Goal: Navigation & Orientation: Understand site structure

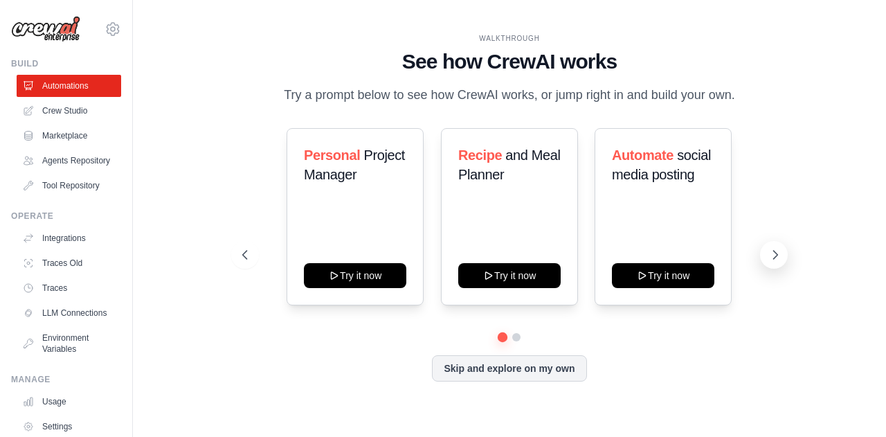
click at [769, 253] on button at bounding box center [774, 255] width 28 height 28
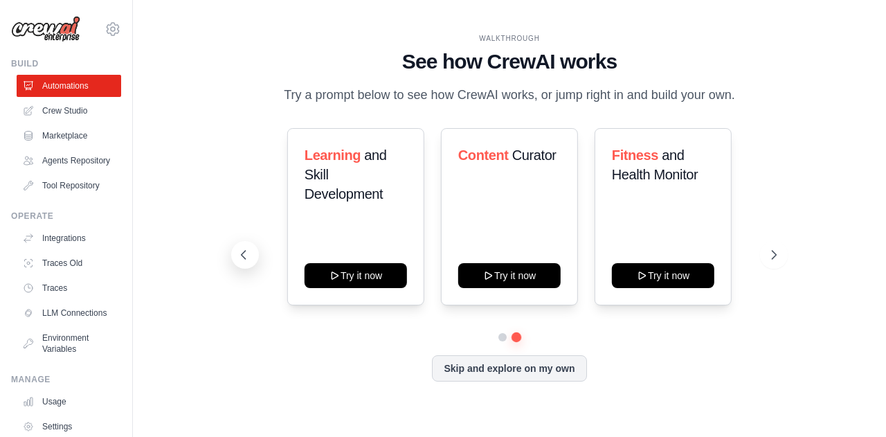
click at [241, 262] on icon at bounding box center [244, 255] width 14 height 14
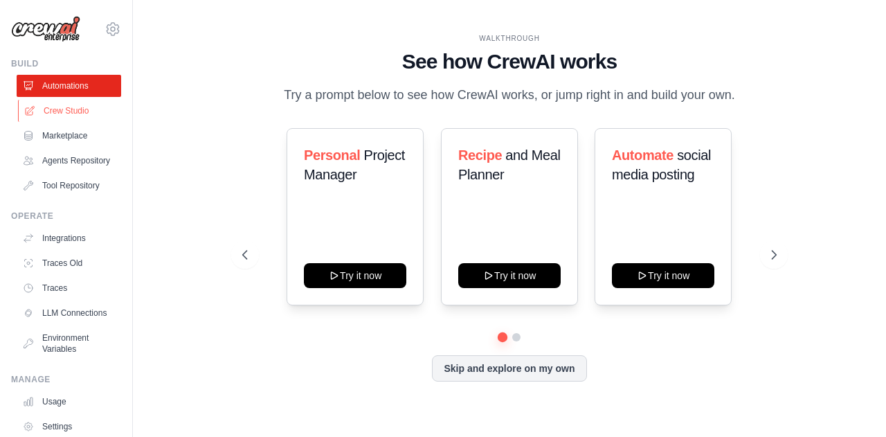
click at [86, 117] on link "Crew Studio" at bounding box center [70, 111] width 105 height 22
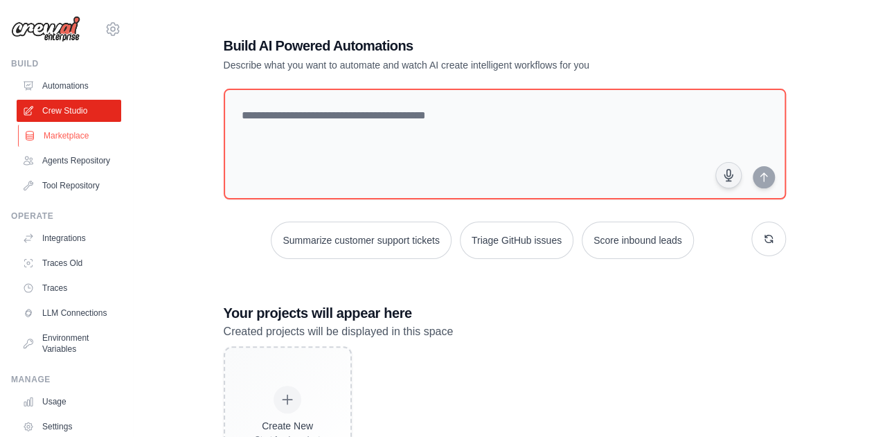
click at [34, 127] on link "Marketplace" at bounding box center [70, 136] width 105 height 22
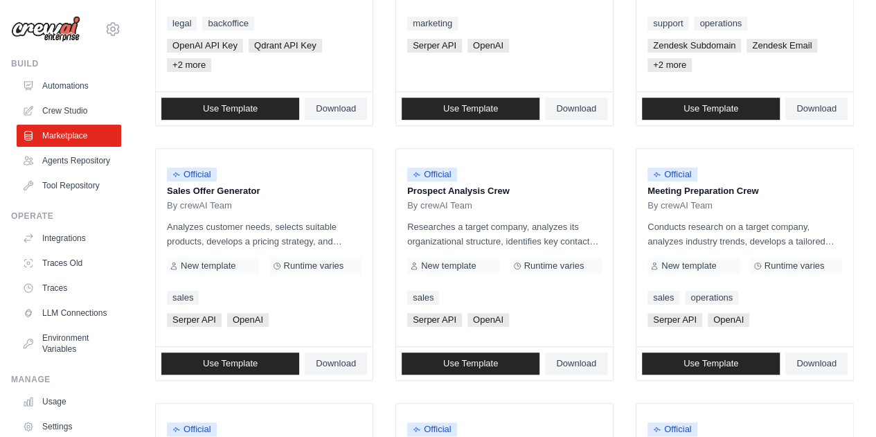
scroll to position [346, 0]
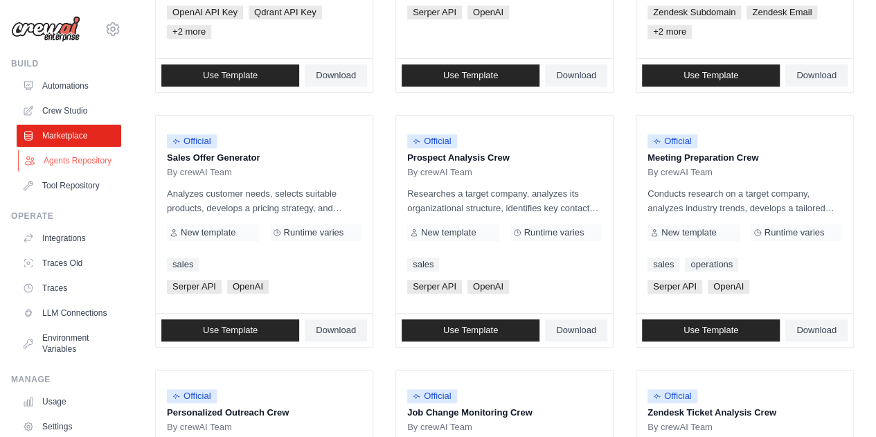
click at [75, 168] on link "Agents Repository" at bounding box center [70, 161] width 105 height 22
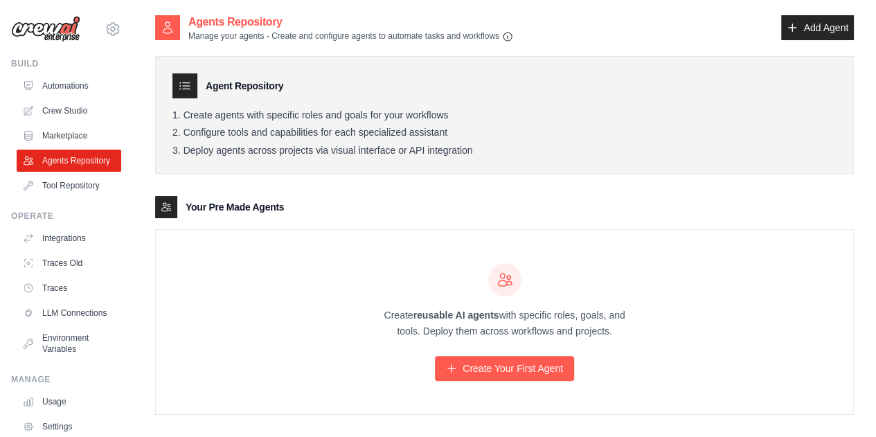
drag, startPoint x: 246, startPoint y: 111, endPoint x: 477, endPoint y: 114, distance: 230.6
click at [477, 114] on li "Create agents with specific roles and goals for your workflows" at bounding box center [504, 115] width 664 height 12
drag, startPoint x: 273, startPoint y: 127, endPoint x: 469, endPoint y: 126, distance: 195.3
click at [469, 127] on li "Configure tools and capabilities for each specialized assistant" at bounding box center [504, 133] width 664 height 12
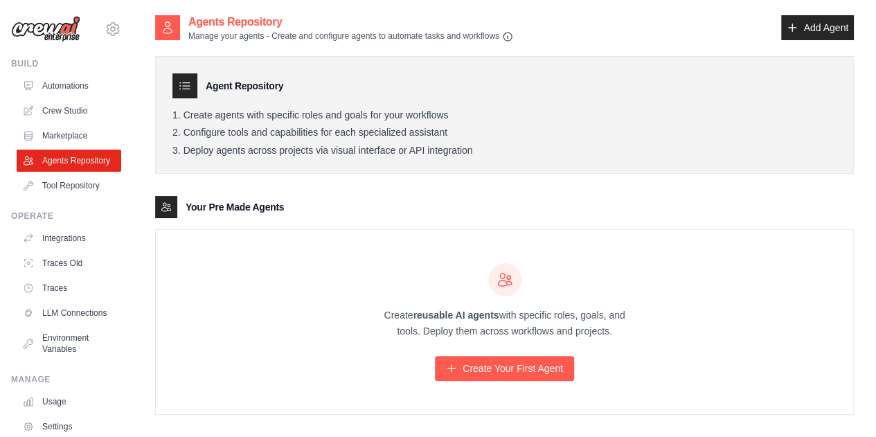
drag, startPoint x: 215, startPoint y: 152, endPoint x: 511, endPoint y: 156, distance: 296.4
click at [511, 156] on div "Agent Repository Create agents with specific roles and goals for your workflows…" at bounding box center [504, 115] width 699 height 118
click at [511, 139] on ol "Create agents with specific roles and goals for your workflows Configure tools …" at bounding box center [504, 133] width 664 height 48
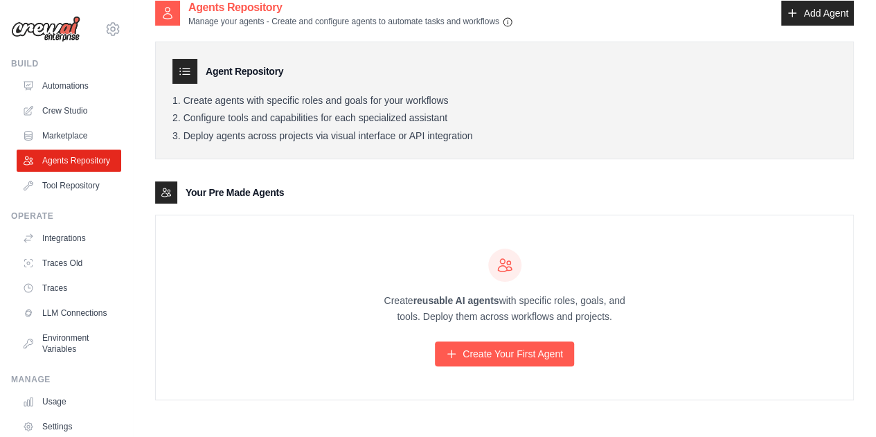
scroll to position [28, 0]
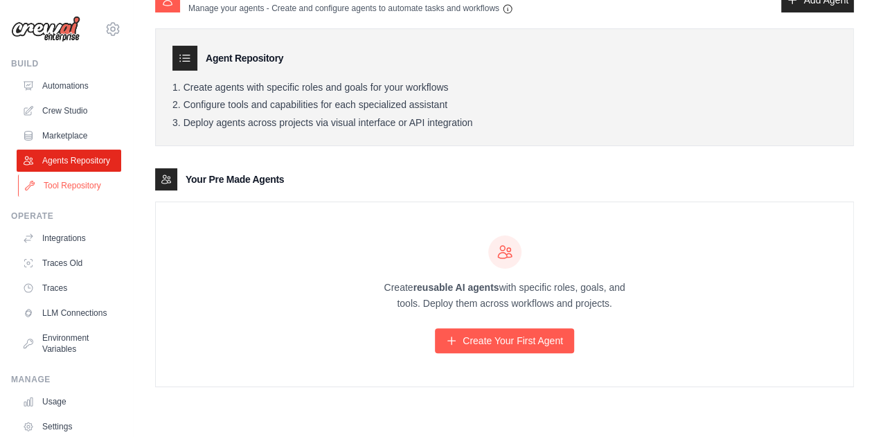
click at [83, 197] on link "Tool Repository" at bounding box center [70, 185] width 105 height 22
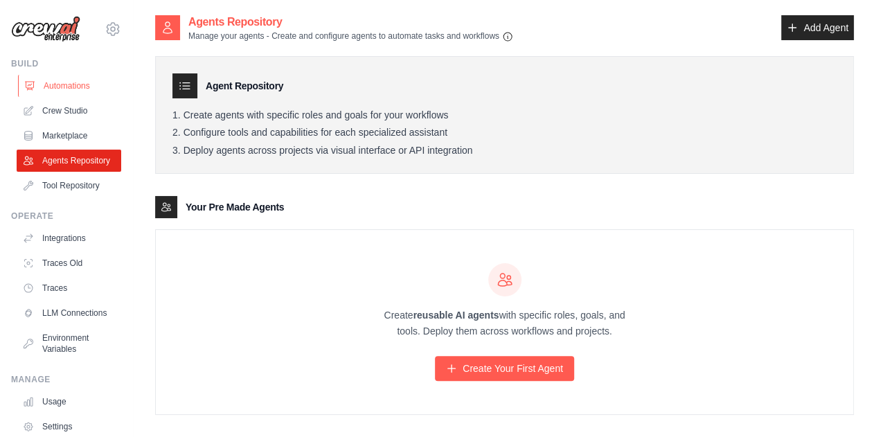
click at [64, 88] on link "Automations" at bounding box center [70, 86] width 105 height 22
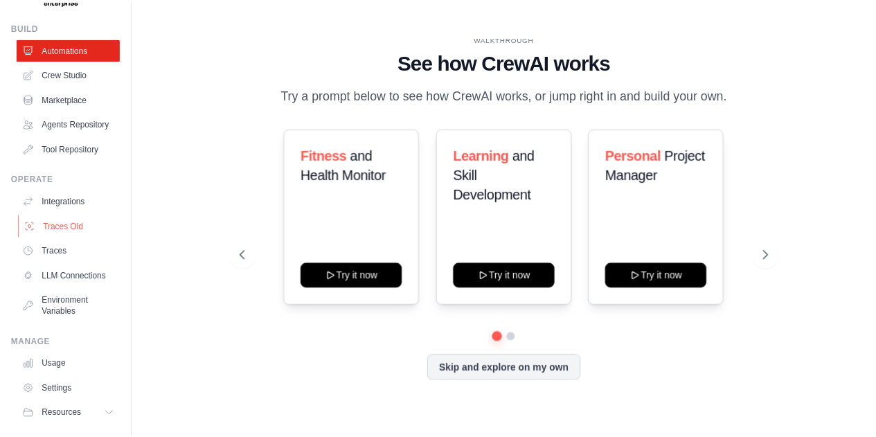
scroll to position [69, 0]
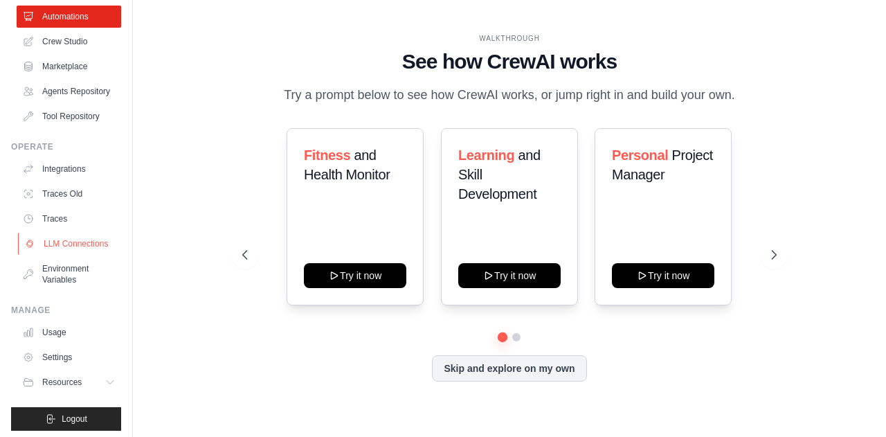
click at [55, 249] on link "LLM Connections" at bounding box center [70, 244] width 105 height 22
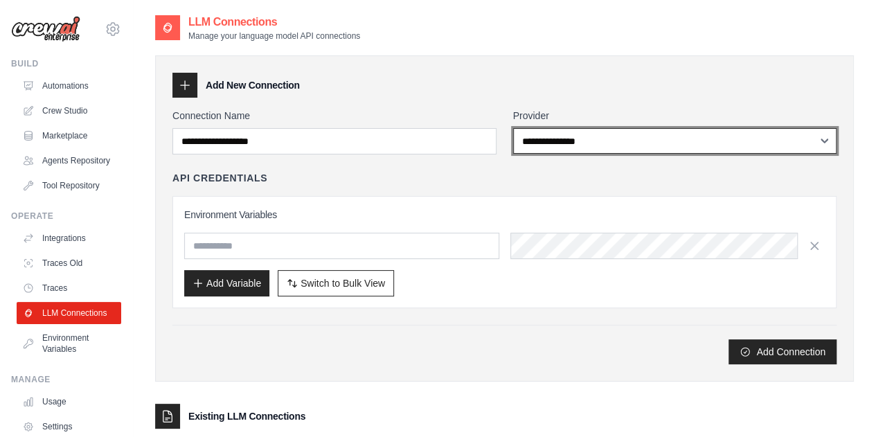
click at [561, 146] on select "**********" at bounding box center [675, 141] width 324 height 26
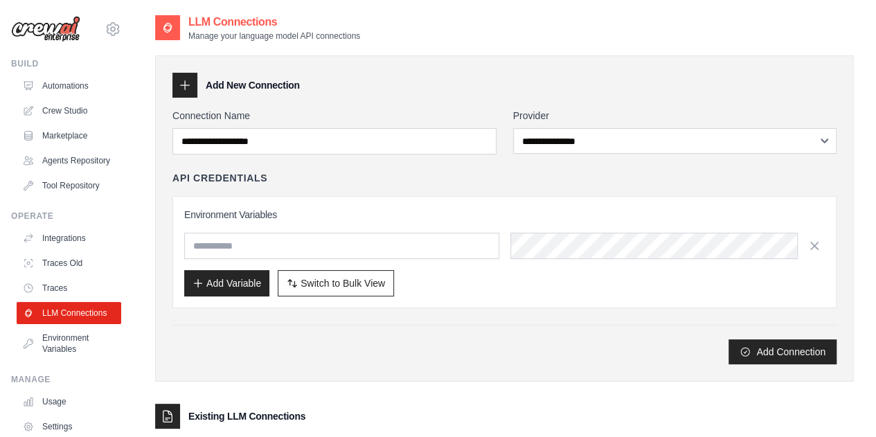
click at [609, 75] on div "Add New Connection" at bounding box center [504, 85] width 664 height 25
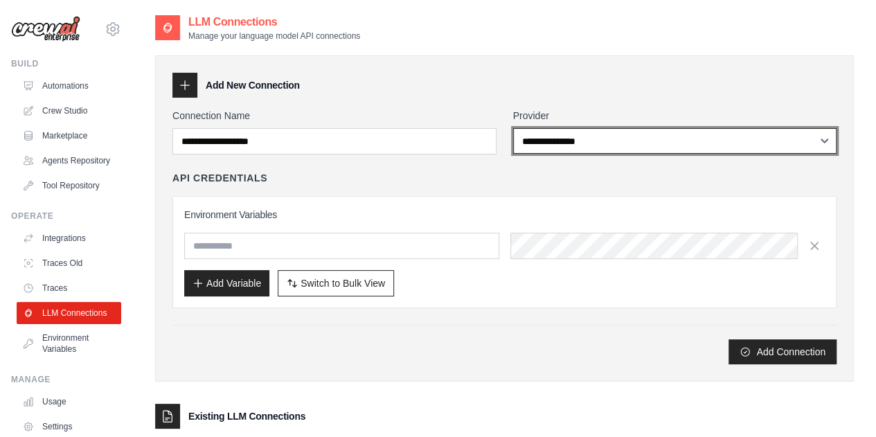
click at [597, 139] on select "**********" at bounding box center [675, 141] width 324 height 26
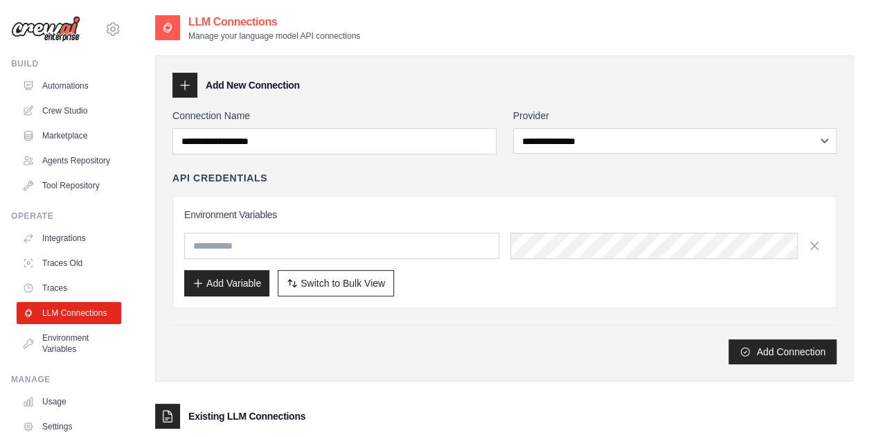
click at [609, 57] on div "**********" at bounding box center [504, 218] width 699 height 326
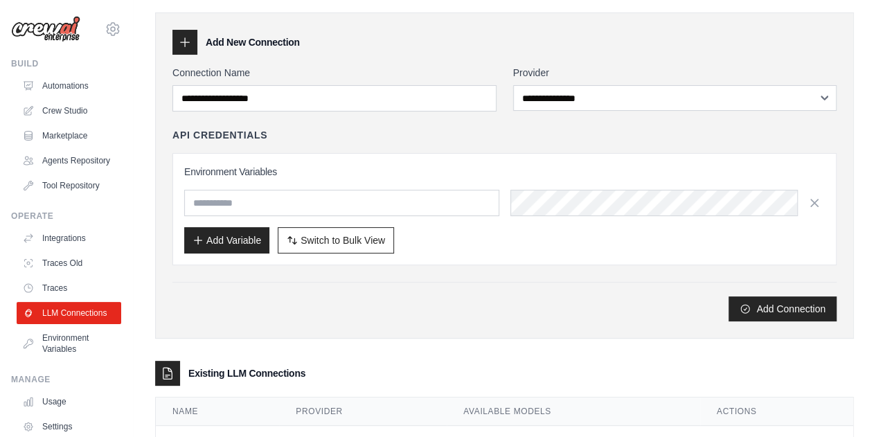
scroll to position [101, 0]
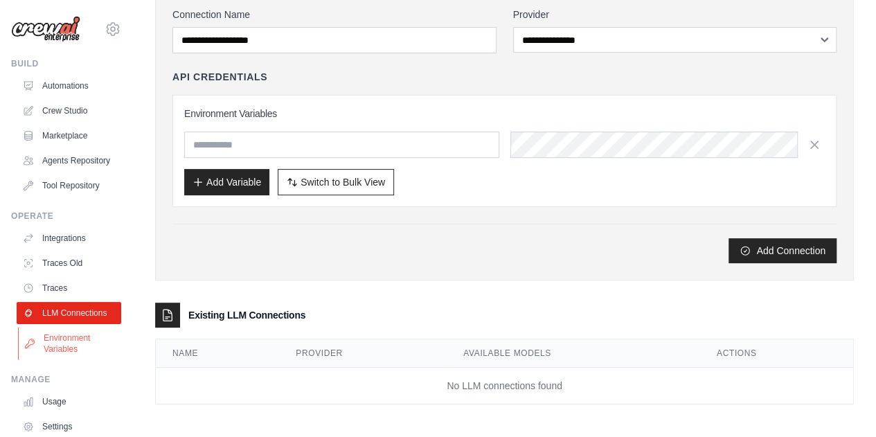
click at [72, 360] on link "Environment Variables" at bounding box center [70, 343] width 105 height 33
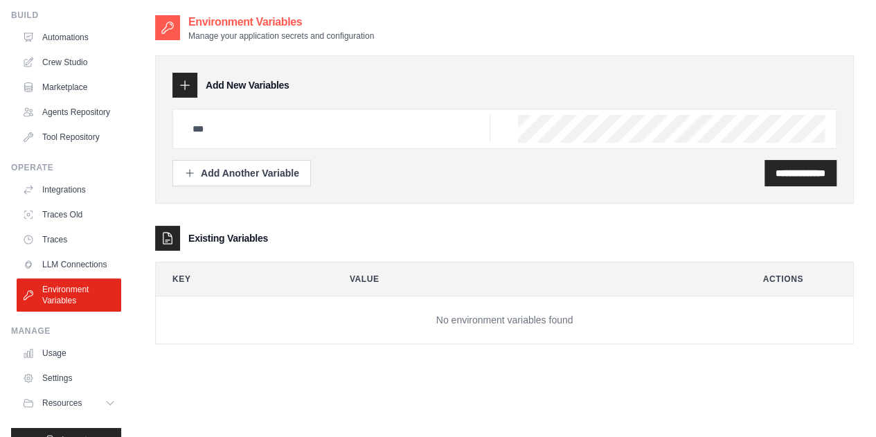
scroll to position [96, 0]
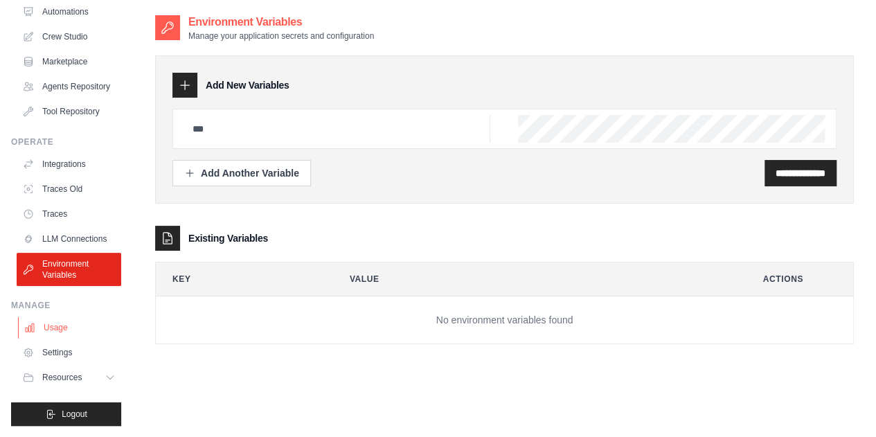
click at [33, 334] on link "Usage" at bounding box center [70, 327] width 105 height 22
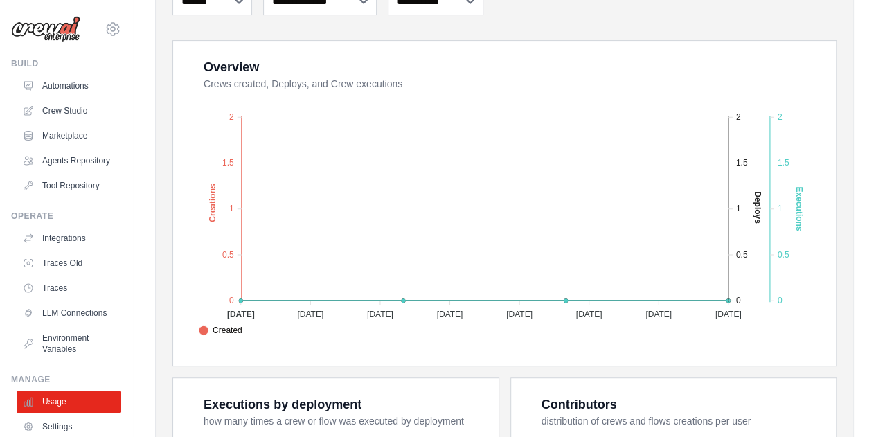
scroll to position [277, 0]
